Goal: Task Accomplishment & Management: Manage account settings

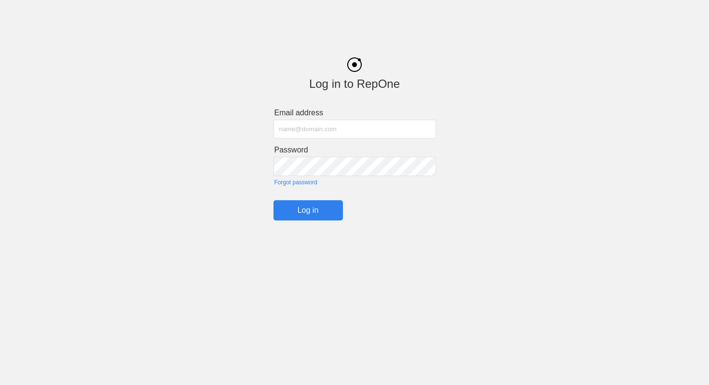
click at [333, 129] on input "text" at bounding box center [354, 129] width 162 height 19
type input "[EMAIL_ADDRESS][DOMAIN_NAME]"
click at [314, 211] on input "Log in" at bounding box center [307, 210] width 69 height 20
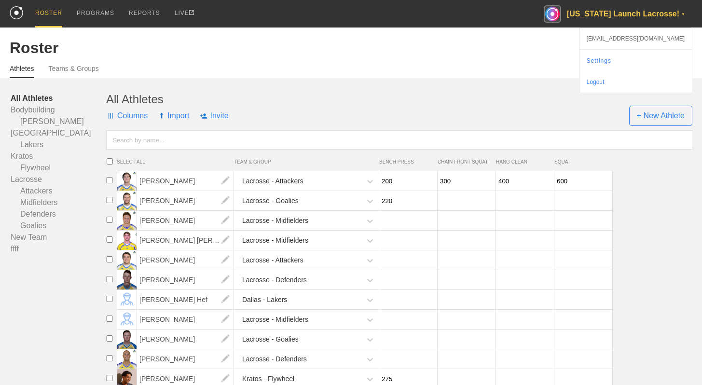
click at [641, 9] on div "[US_STATE] Launch Lacrosse! ▼" at bounding box center [617, 13] width 149 height 27
click at [561, 14] on img at bounding box center [551, 13] width 17 height 17
click at [640, 60] on link "Settings" at bounding box center [635, 60] width 112 height 21
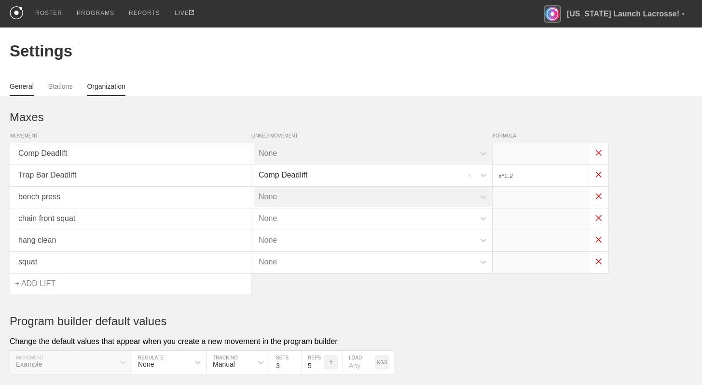
click at [122, 87] on link "Organization" at bounding box center [106, 89] width 38 height 14
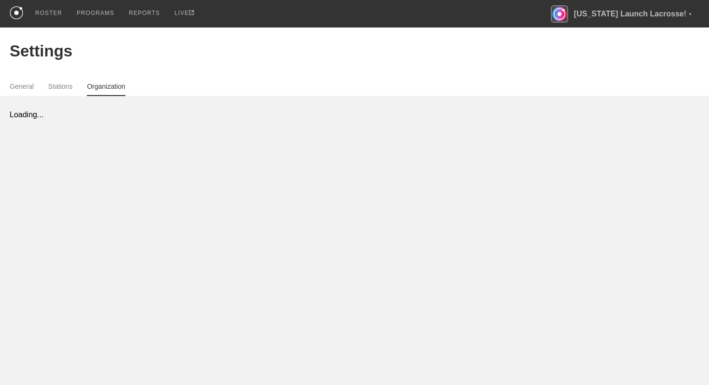
select select "STAFF"
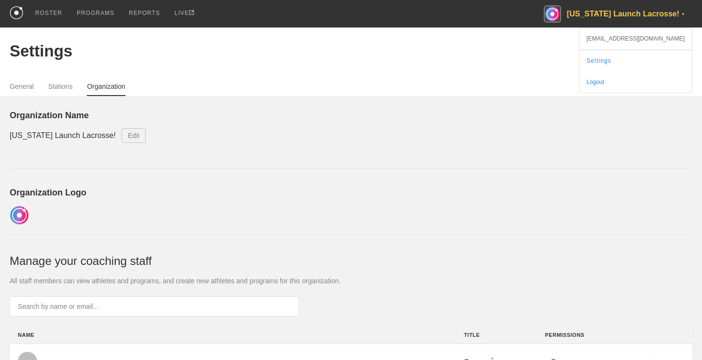
click at [599, 14] on div "[US_STATE] Launch Lacrosse! ▼" at bounding box center [617, 13] width 149 height 27
click at [391, 106] on div "Organization Name [US_STATE] Launch Lacrosse! Edit Organization Logo Manage you…" at bounding box center [351, 340] width 682 height 488
click at [638, 80] on div "Logout" at bounding box center [635, 81] width 112 height 21
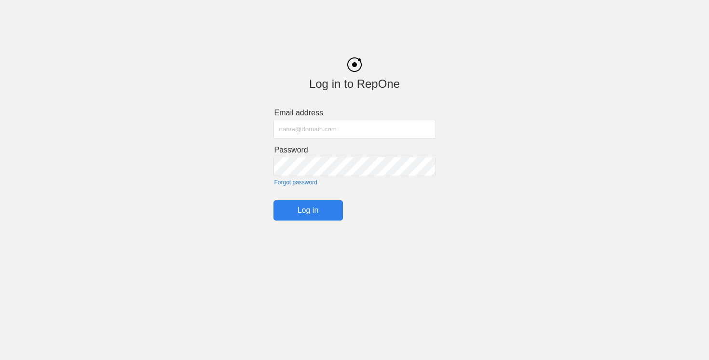
click at [389, 125] on input "text" at bounding box center [354, 129] width 162 height 19
type input "[PERSON_NAME][EMAIL_ADDRESS][DOMAIN_NAME]"
click at [321, 207] on input "Log in" at bounding box center [307, 210] width 69 height 20
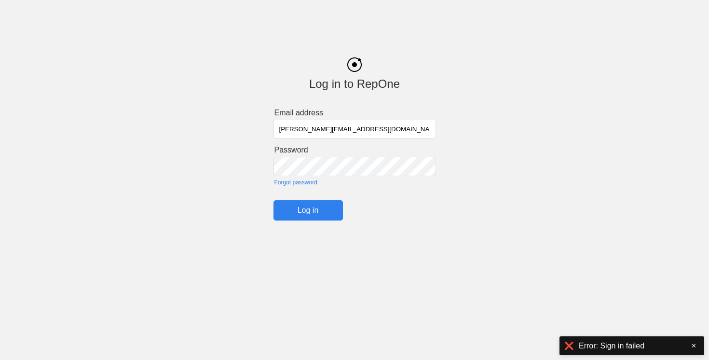
click at [329, 212] on input "Log in" at bounding box center [307, 210] width 69 height 20
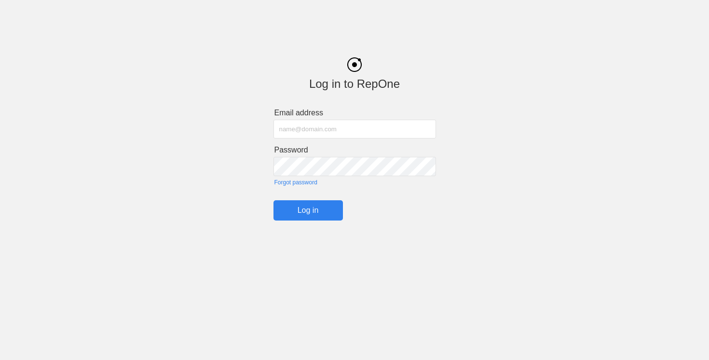
click at [289, 129] on input "text" at bounding box center [354, 129] width 162 height 19
click at [313, 205] on input "Log in" at bounding box center [307, 210] width 69 height 20
click at [355, 125] on input "[PERSON_NAME][EMAIL_ADDRESS][DOMAIN_NAME]" at bounding box center [354, 129] width 162 height 19
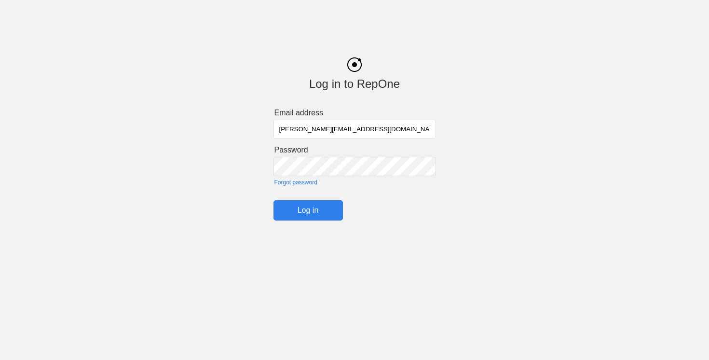
type input "[EMAIL_ADDRESS][DOMAIN_NAME]"
click at [312, 206] on input "Log in" at bounding box center [307, 210] width 69 height 20
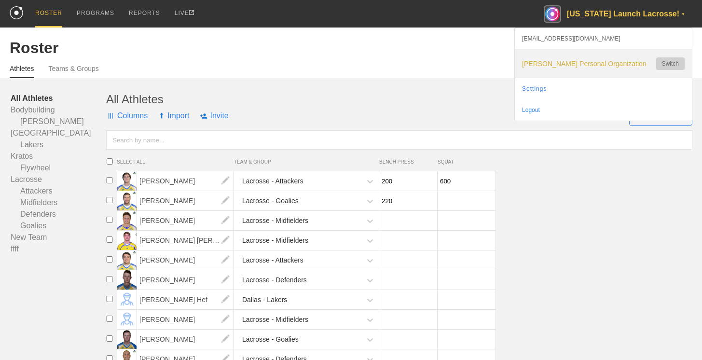
click at [667, 63] on button "Switch" at bounding box center [670, 63] width 28 height 13
